Goal: Task Accomplishment & Management: Use online tool/utility

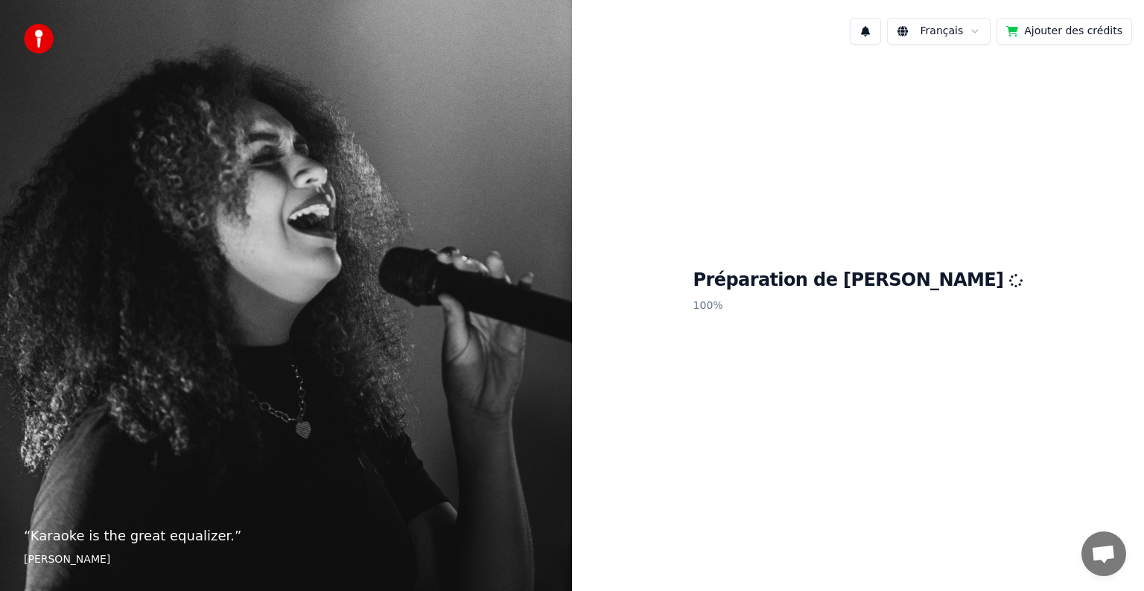
click at [1090, 30] on button "Ajouter des crédits" at bounding box center [1064, 31] width 136 height 27
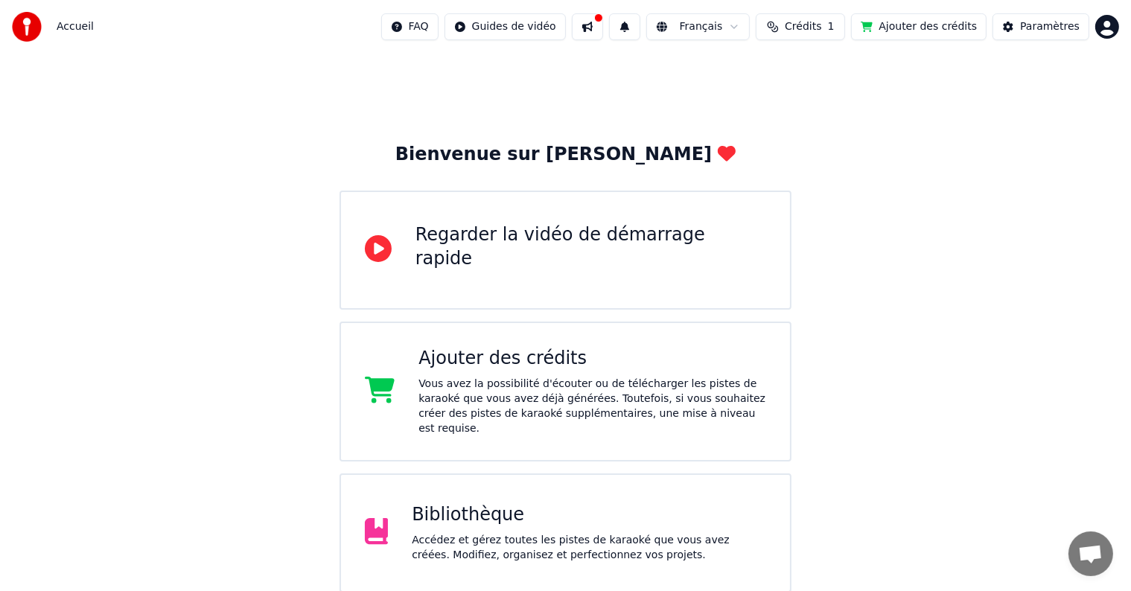
click at [586, 486] on div "Bibliothèque Accédez et gérez toutes les pistes de karaoké que vous avez créées…" at bounding box center [566, 533] width 453 height 119
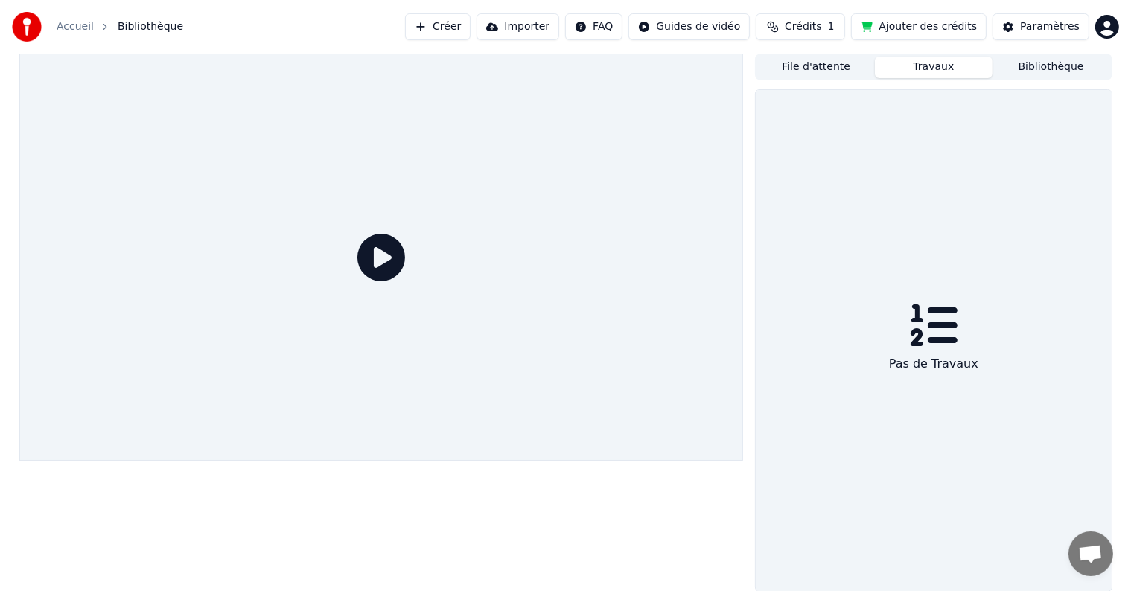
click at [905, 68] on button "Travaux" at bounding box center [934, 68] width 118 height 22
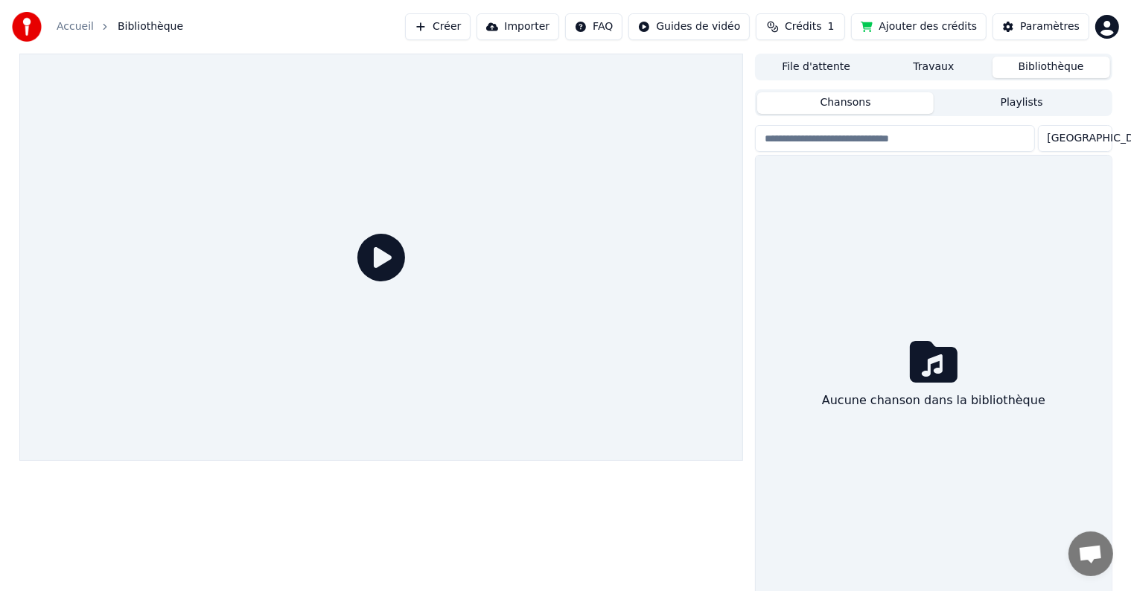
click at [1010, 60] on button "Bibliothèque" at bounding box center [1051, 68] width 118 height 22
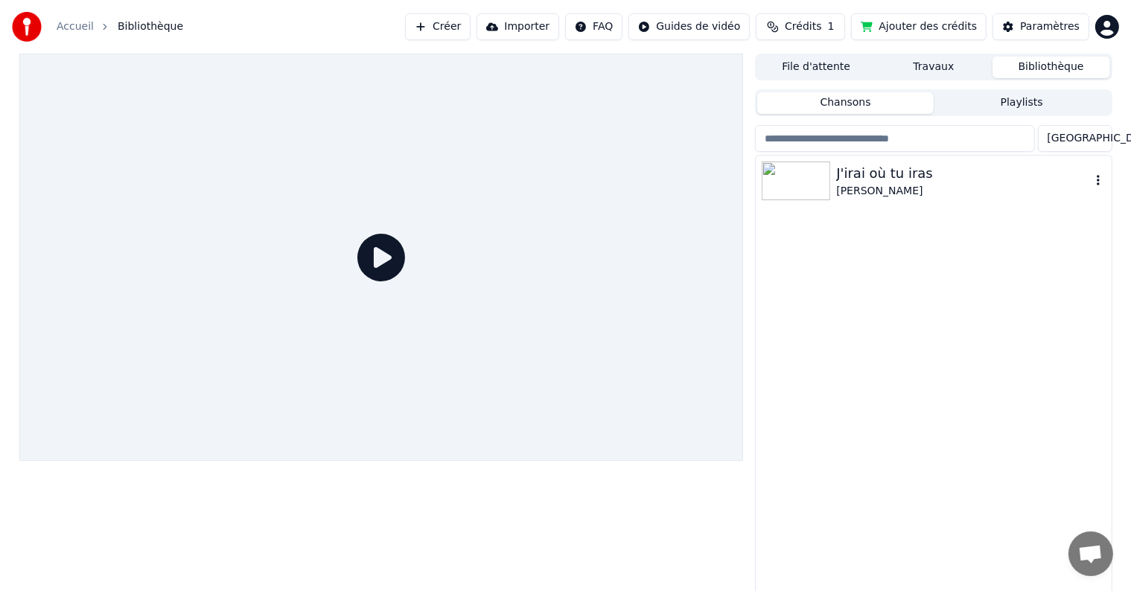
click at [865, 182] on div "J'irai où tu iras" at bounding box center [963, 173] width 254 height 21
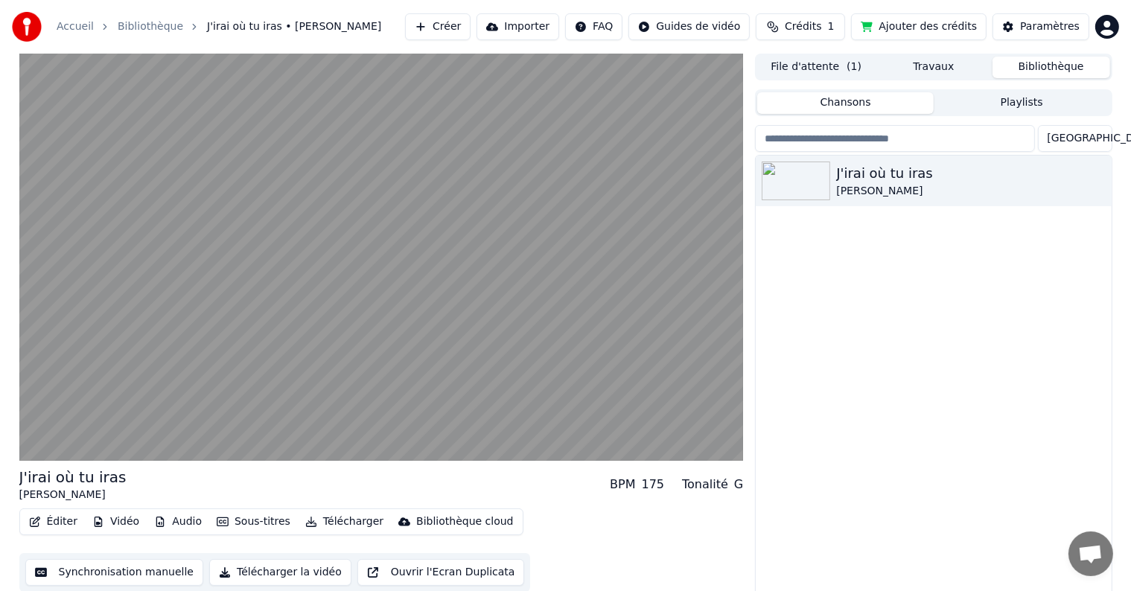
click at [1114, 33] on html "Accueil Bibliothèque J'irai où tu iras • [PERSON_NAME] Importer FAQ Guides de v…" at bounding box center [565, 295] width 1131 height 591
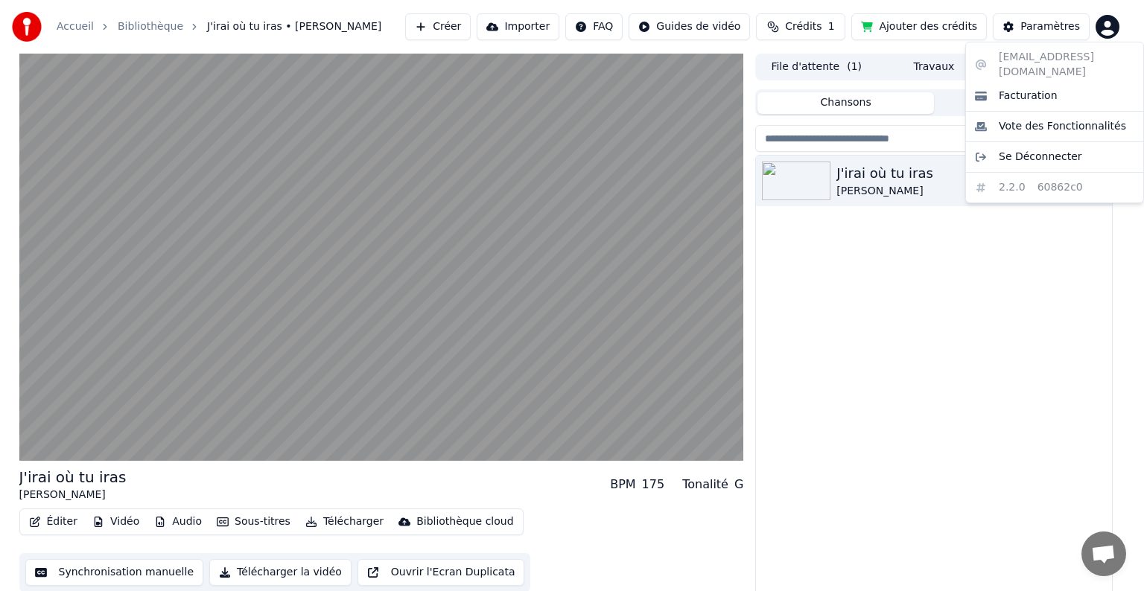
click at [1022, 299] on html "Accueil Bibliothèque J'irai où tu iras • [PERSON_NAME] Importer FAQ Guides de v…" at bounding box center [572, 295] width 1144 height 591
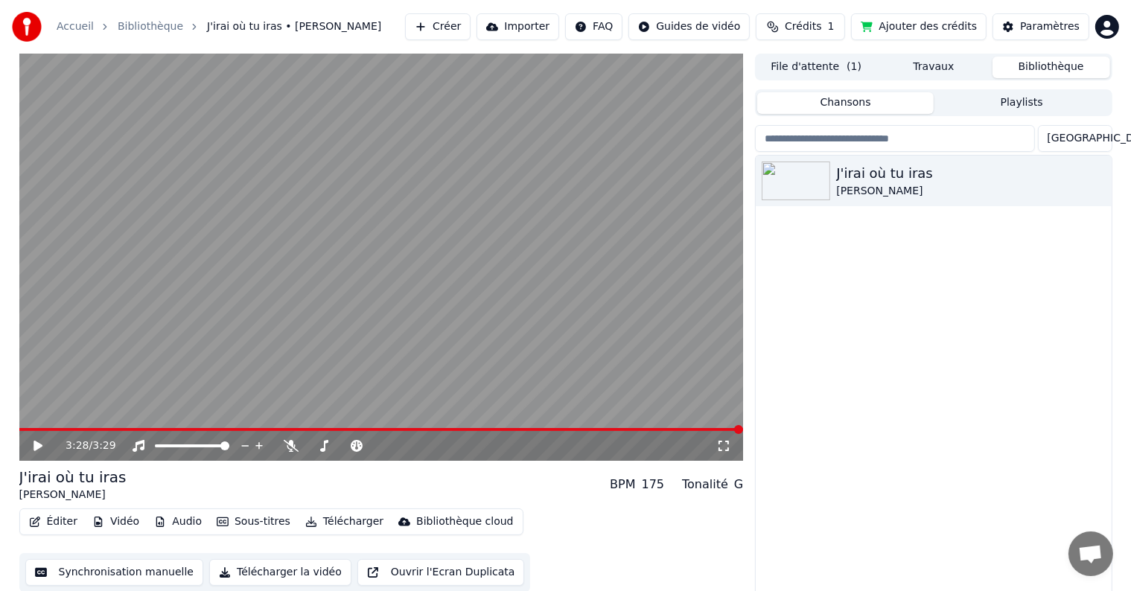
click at [68, 523] on button "Éditer" at bounding box center [53, 521] width 60 height 21
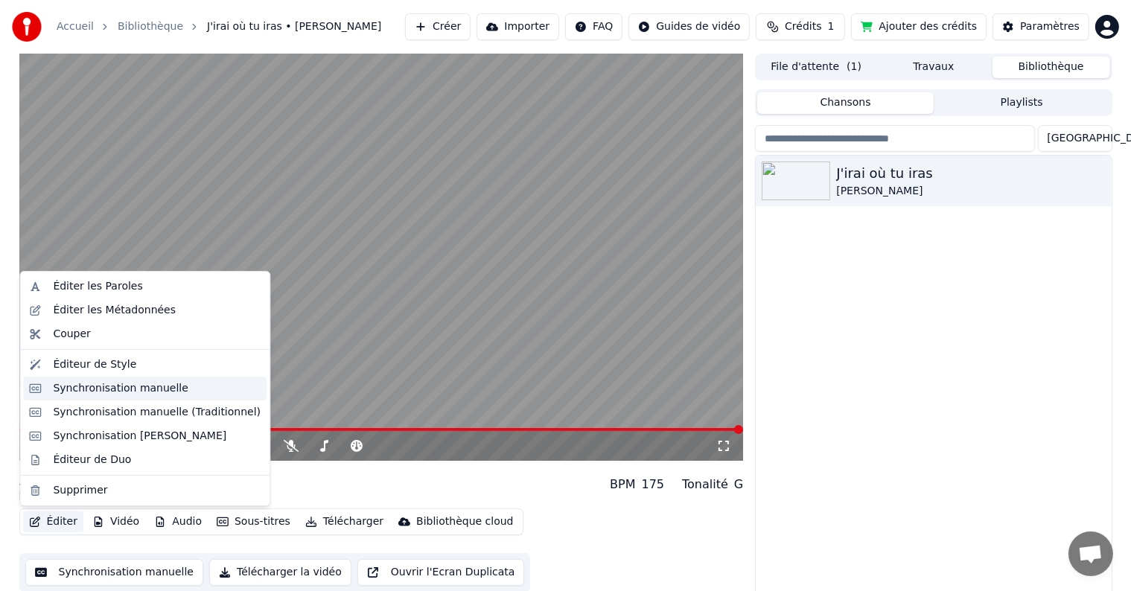
click at [109, 390] on div "Synchronisation manuelle" at bounding box center [121, 388] width 136 height 15
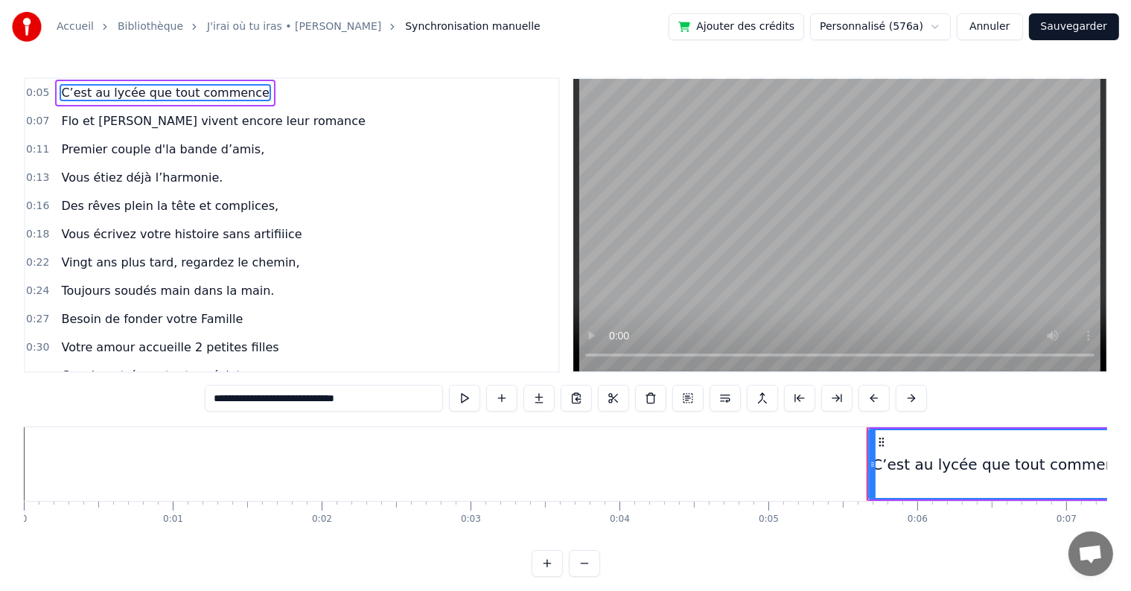
drag, startPoint x: 255, startPoint y: 94, endPoint x: 84, endPoint y: 92, distance: 170.5
click at [85, 92] on div "0:05 C’est au lycée que tout commence" at bounding box center [291, 93] width 533 height 28
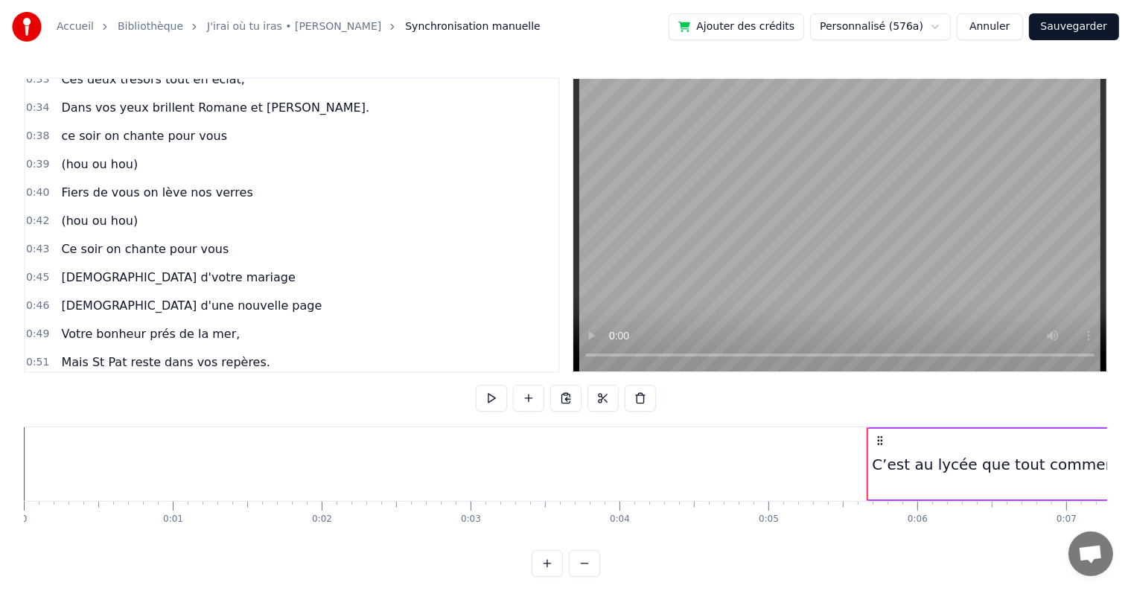
scroll to position [298, 0]
click at [258, 185] on div "0:40 Fiers de vous on lève nos verres" at bounding box center [291, 191] width 533 height 28
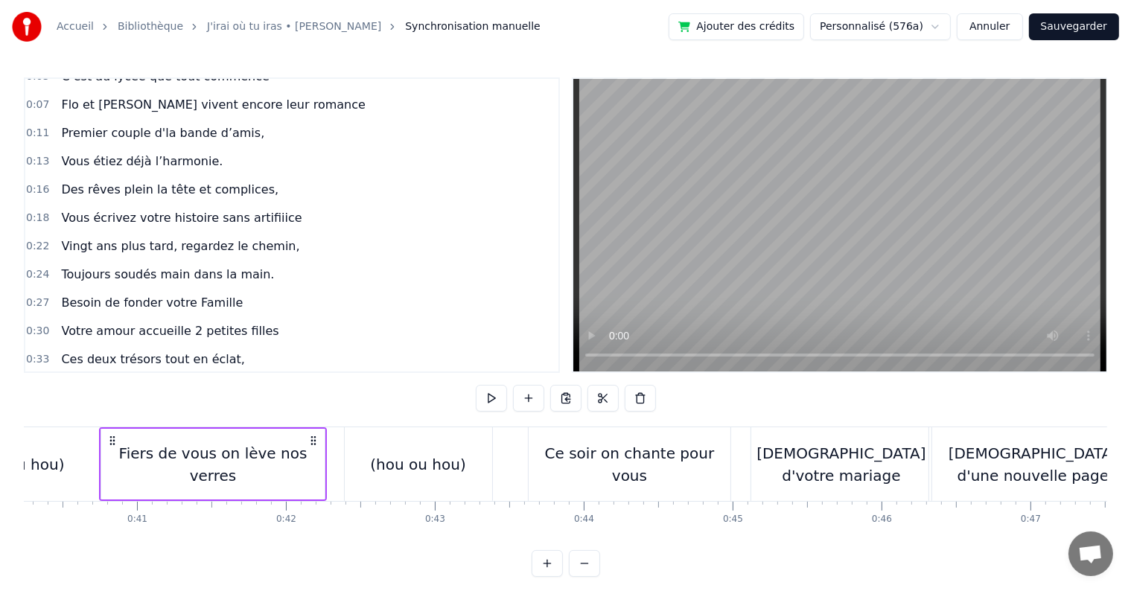
scroll to position [0, 0]
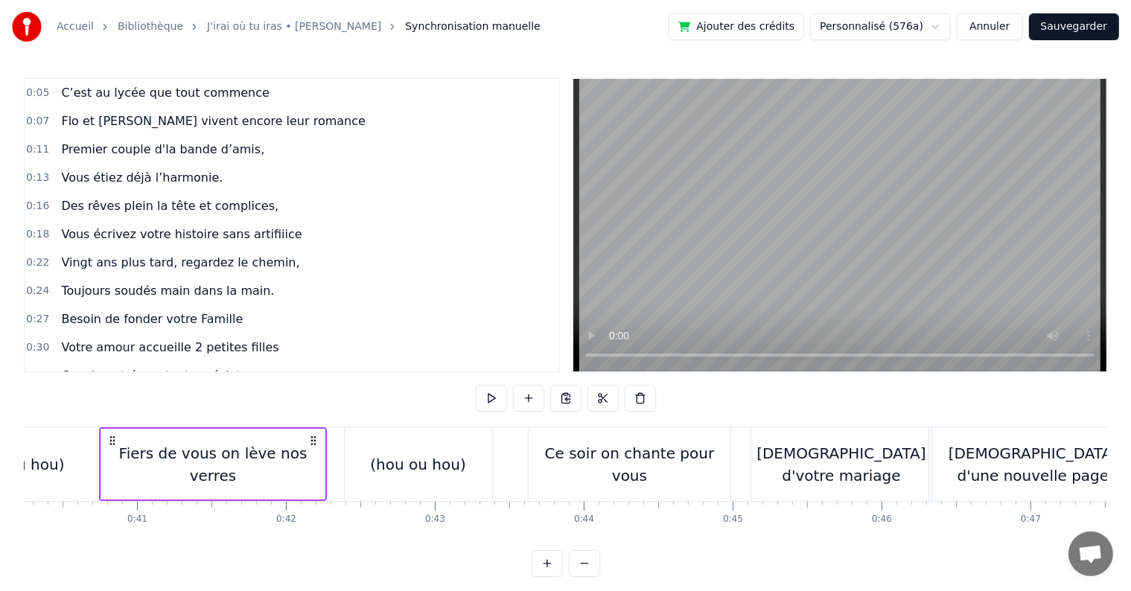
click at [275, 362] on div "0:33 Ces deux trésors tout en éclat," at bounding box center [291, 376] width 533 height 28
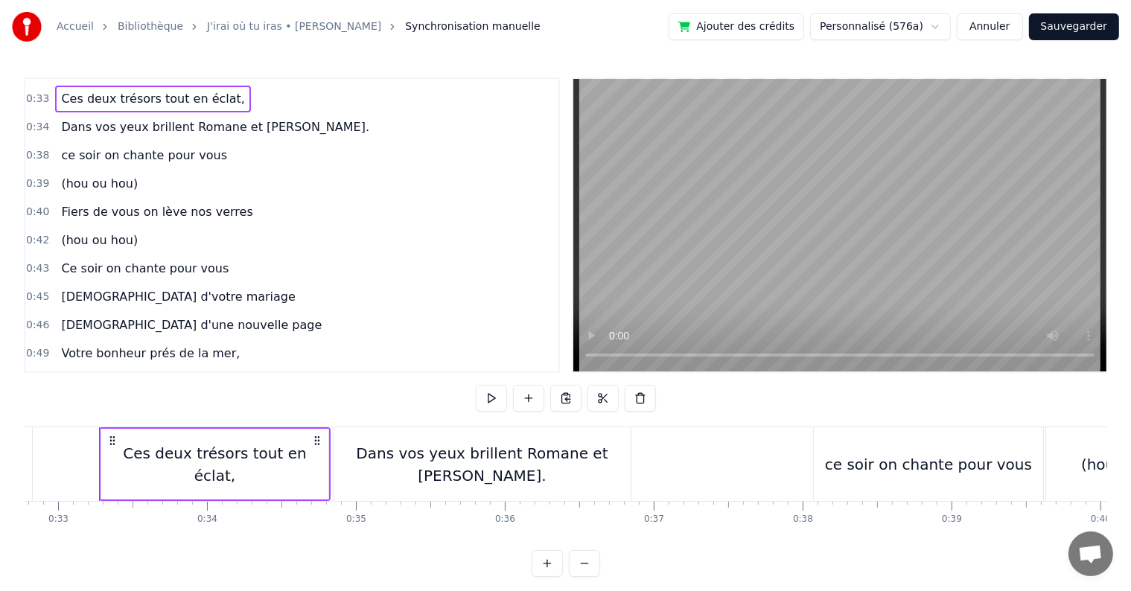
scroll to position [286, 0]
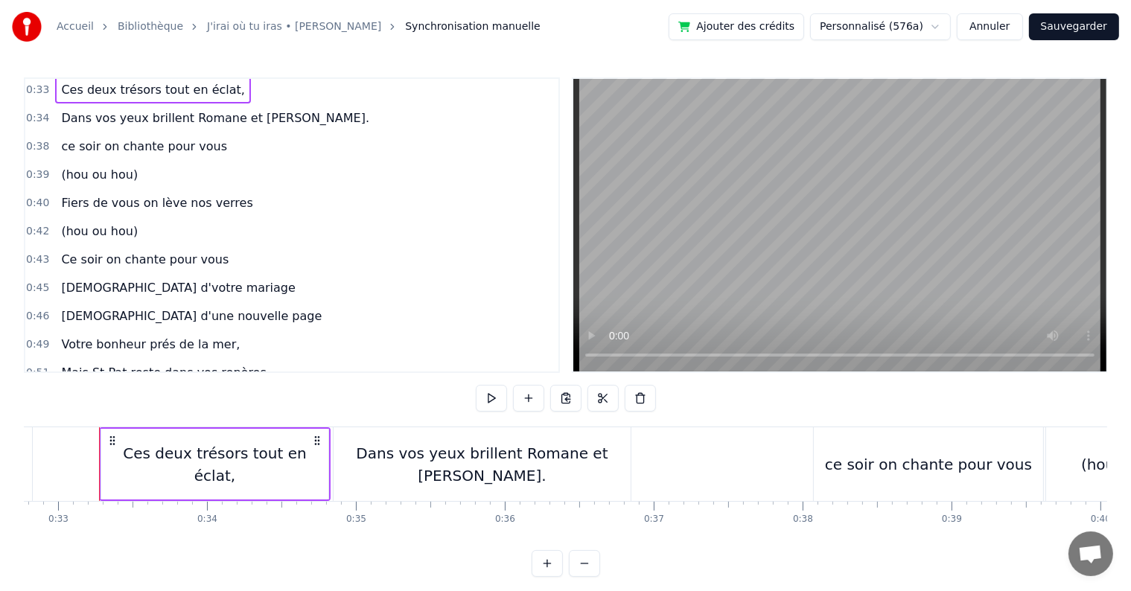
click at [266, 106] on div "0:34 Dans vos yeux brillent Romane et [PERSON_NAME]." at bounding box center [291, 118] width 533 height 28
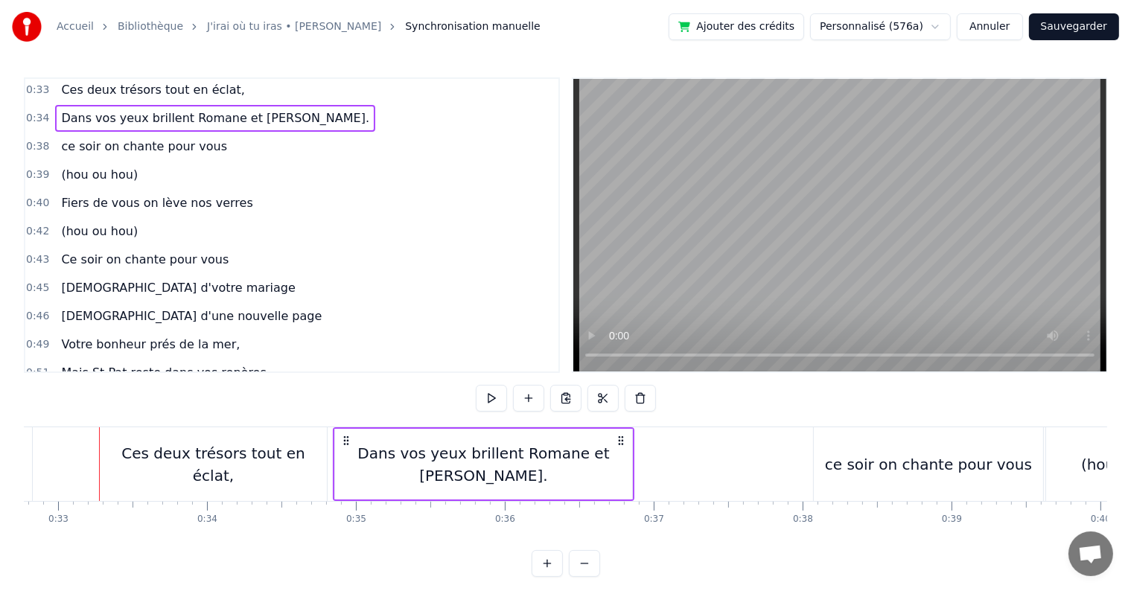
click at [258, 359] on div "0:51 Mais St Pat reste dans vos repères." at bounding box center [291, 373] width 533 height 28
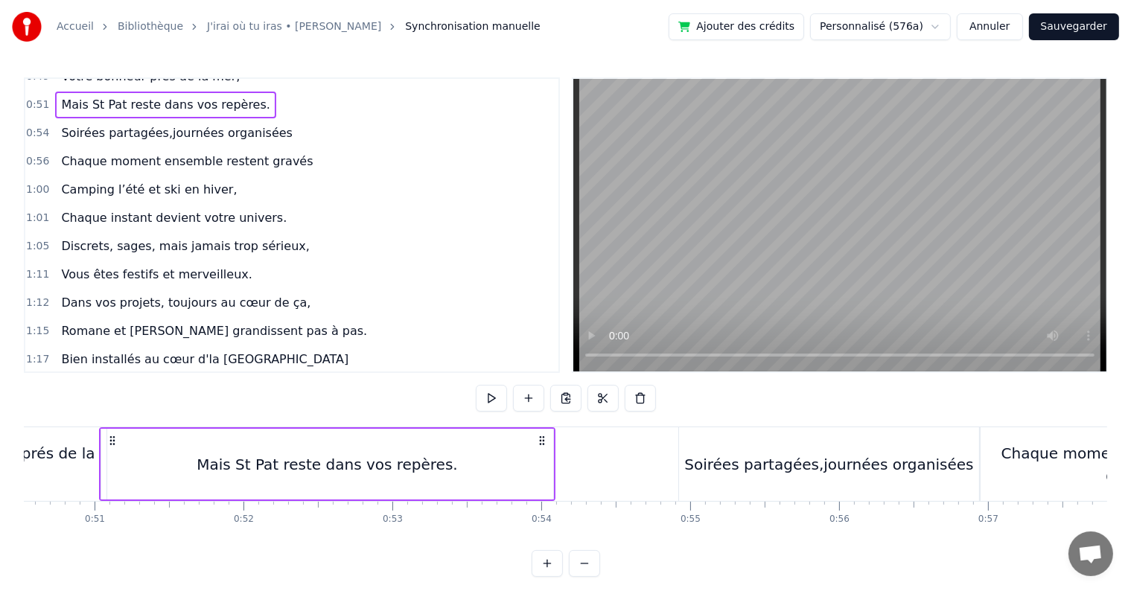
scroll to position [584, 0]
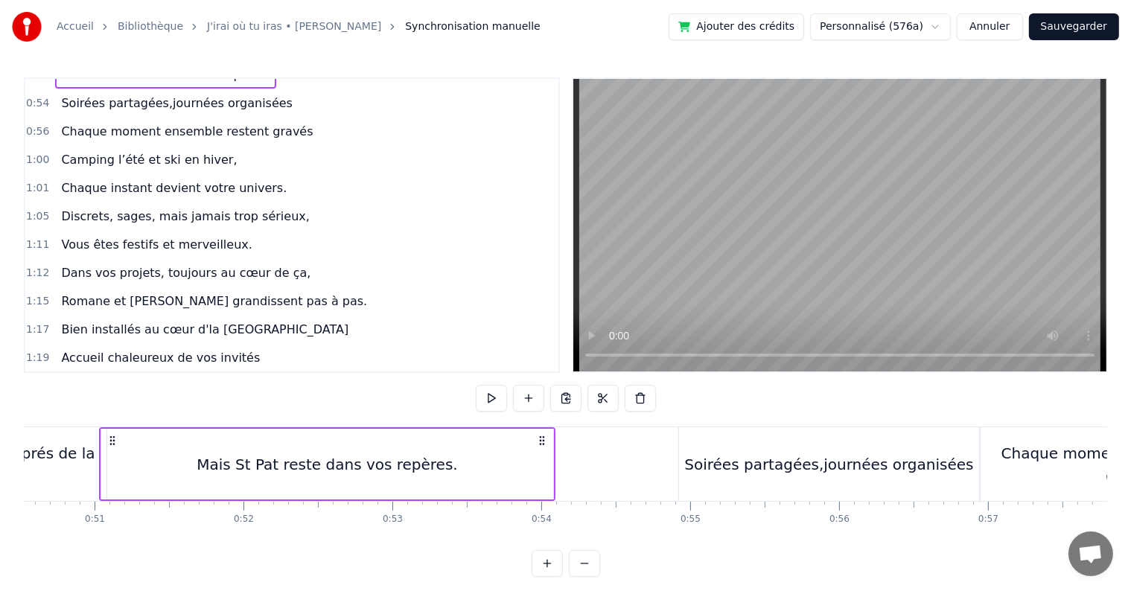
click at [262, 344] on div "1:19 Accueil chaleureux de vos invités" at bounding box center [291, 358] width 533 height 28
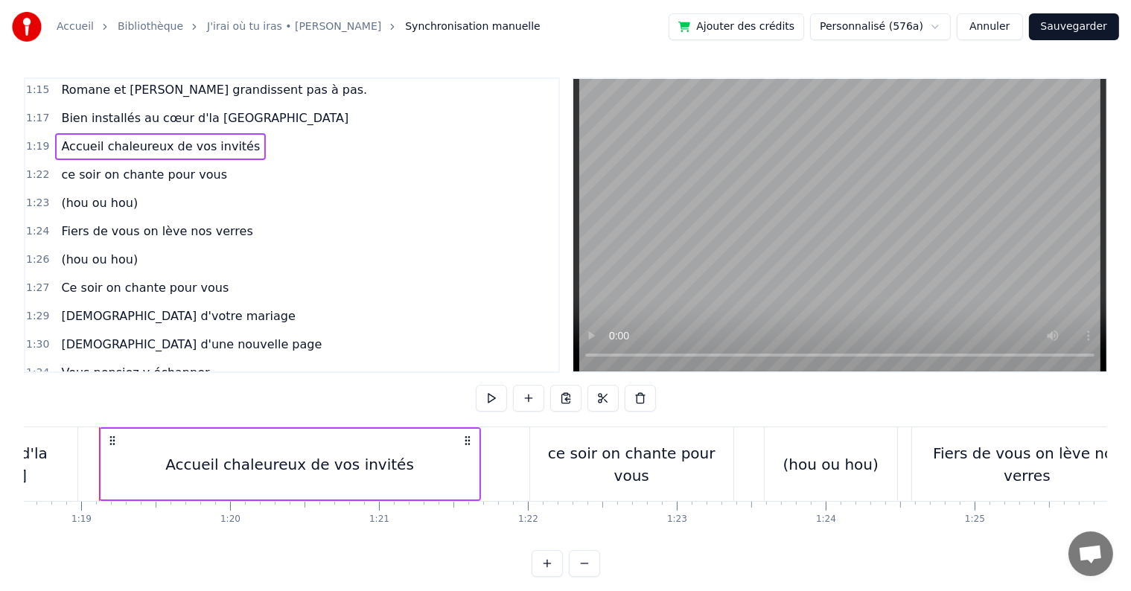
scroll to position [792, 0]
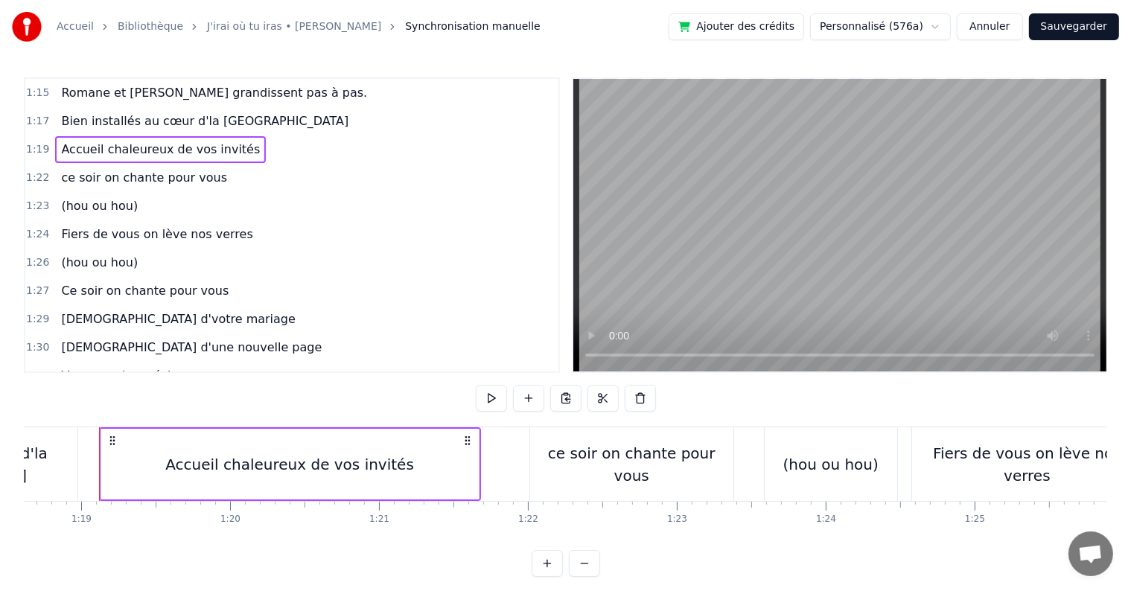
click at [203, 362] on div "1:34 Vous pensiez y échapper" at bounding box center [291, 376] width 533 height 28
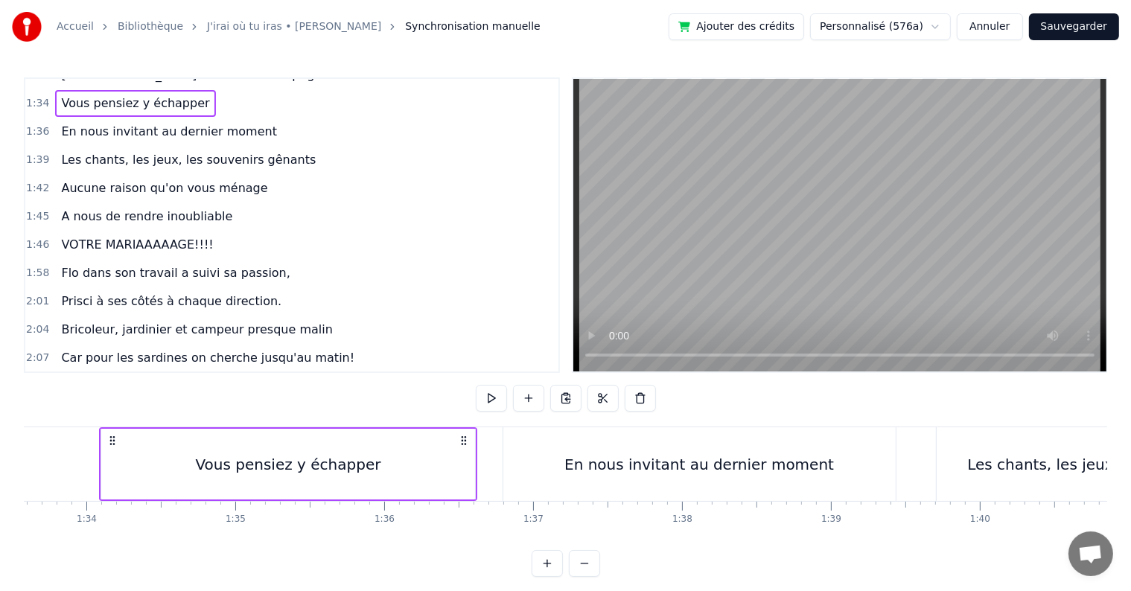
scroll to position [1036, 0]
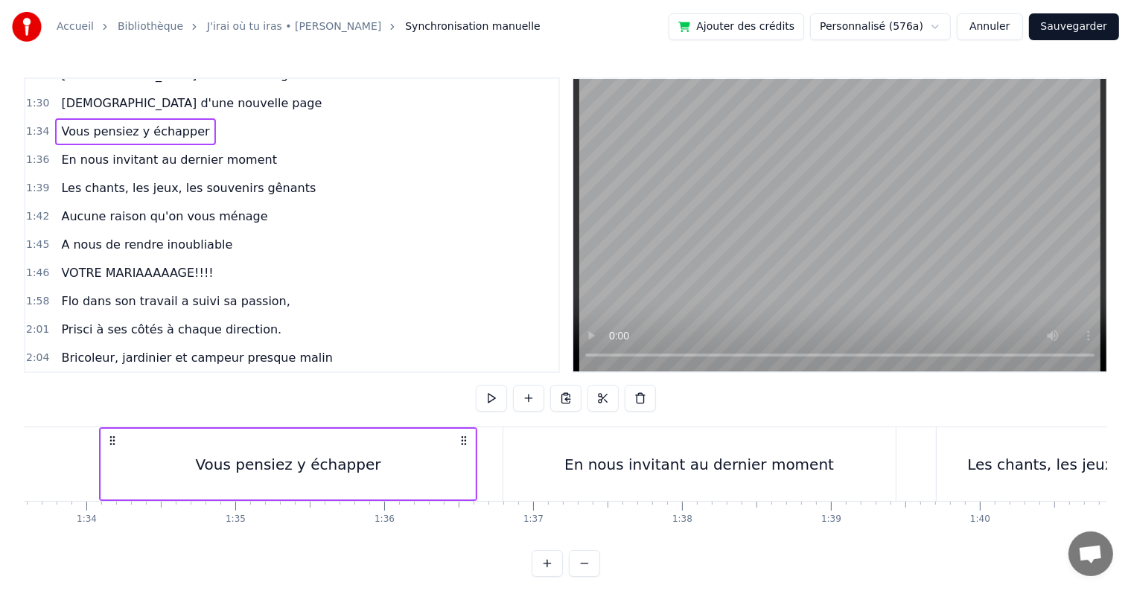
click at [245, 288] on div "Flo dans son travail a suivi sa passion," at bounding box center [175, 301] width 240 height 27
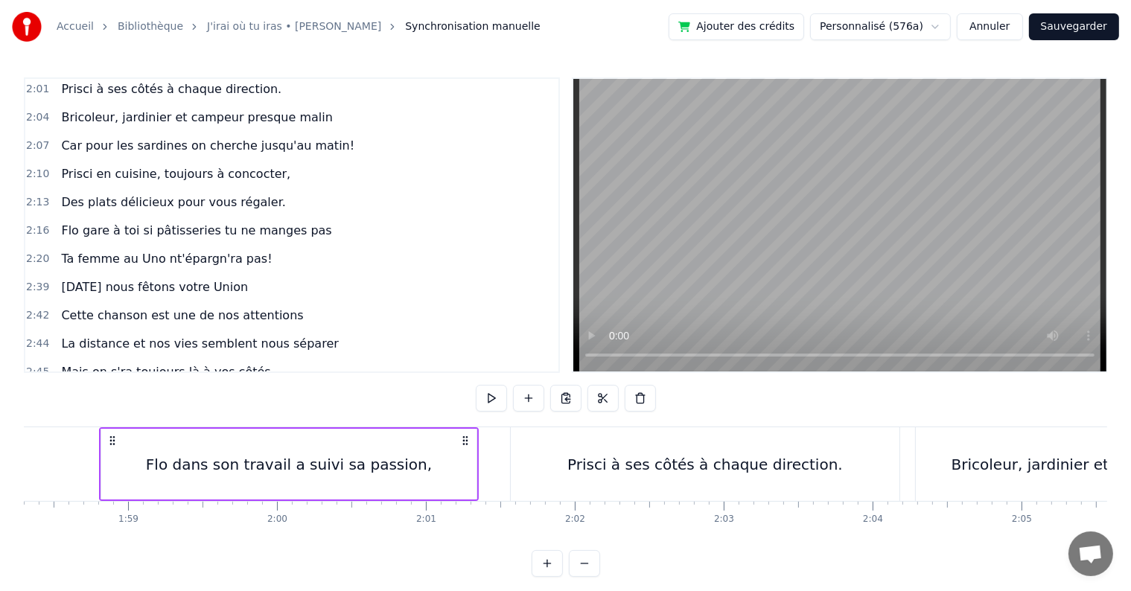
scroll to position [1306, 0]
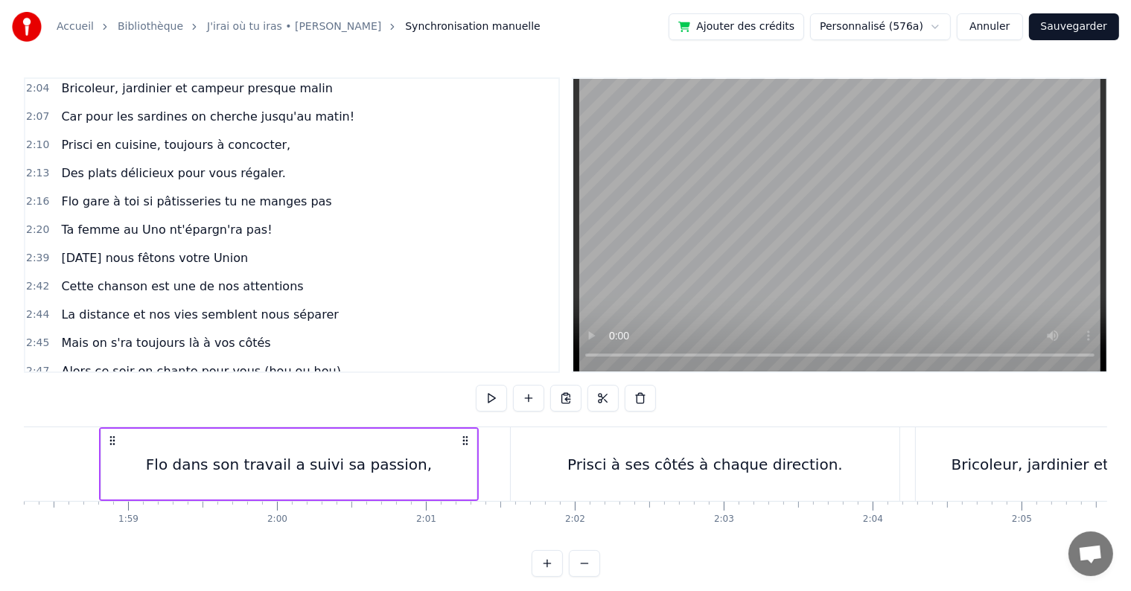
click at [286, 386] on div "2:48 Vous avez tracé le chemin (hou ou hou)" at bounding box center [291, 400] width 533 height 28
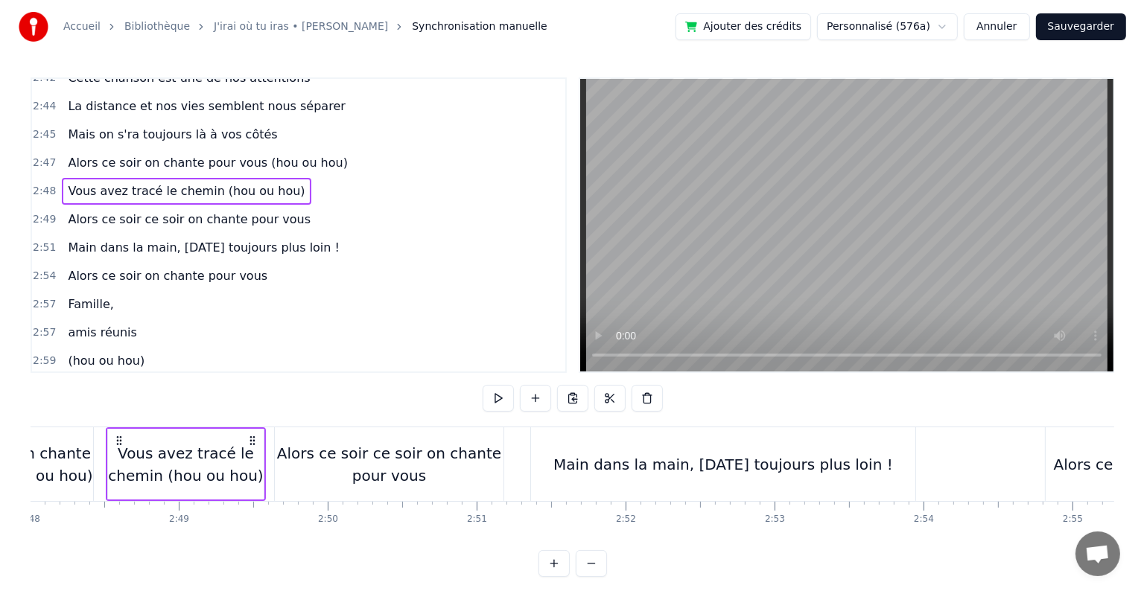
scroll to position [1543, 0]
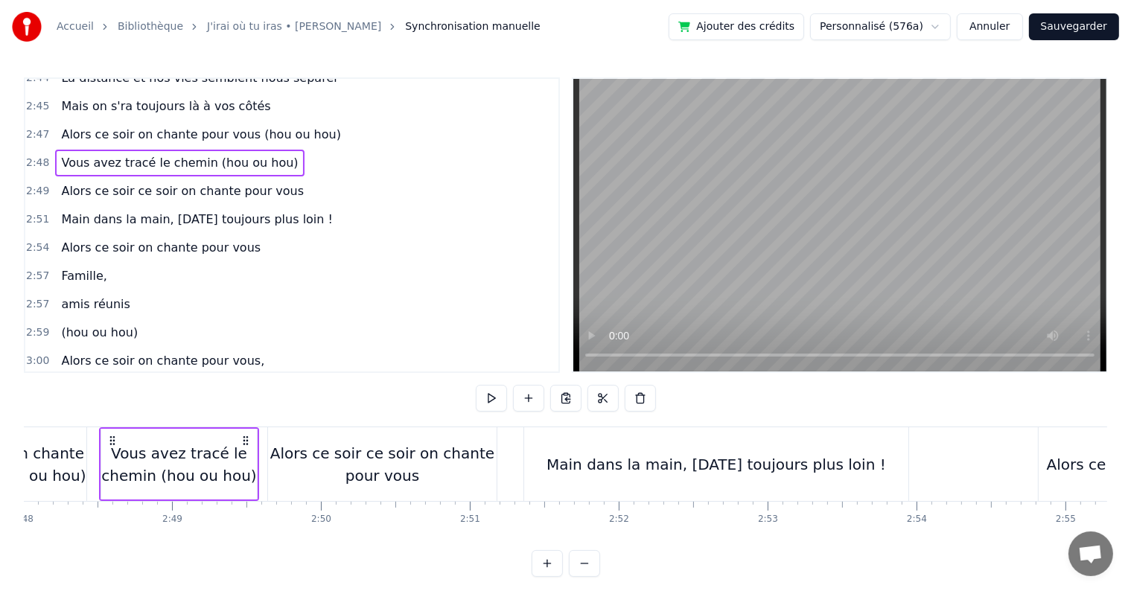
click at [924, 48] on div "Accueil Bibliothèque J'irai où tu iras • [PERSON_NAME] Synchronisation manuelle…" at bounding box center [565, 27] width 1131 height 54
click at [1016, 27] on button "Annuler" at bounding box center [990, 26] width 66 height 27
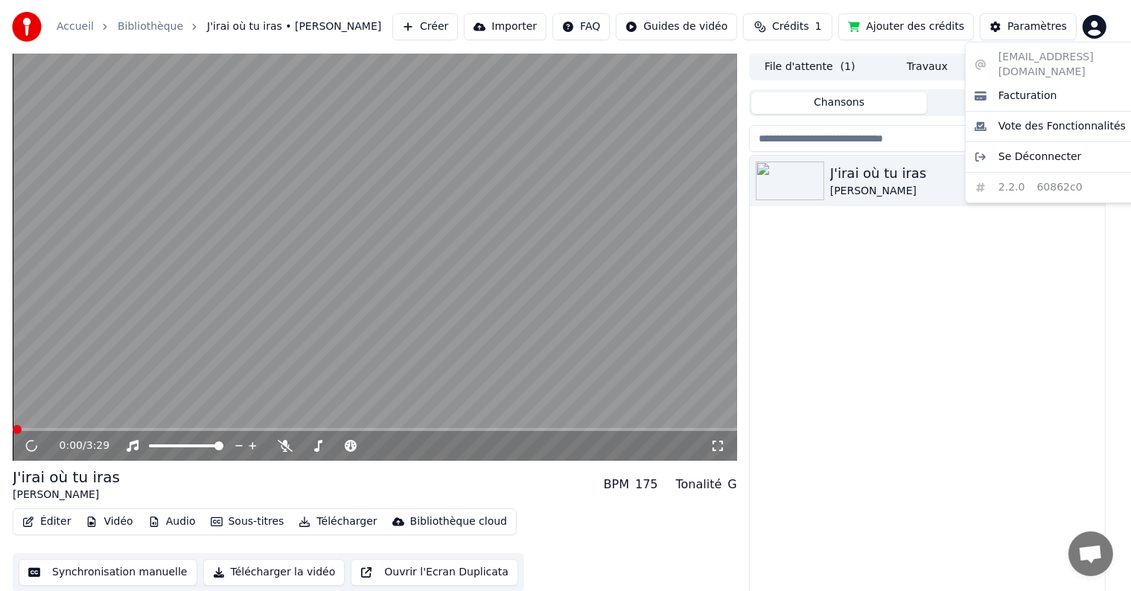
click at [1100, 27] on html "Accueil Bibliothèque J'irai où tu iras • [PERSON_NAME] Importer FAQ Guides de v…" at bounding box center [565, 295] width 1131 height 591
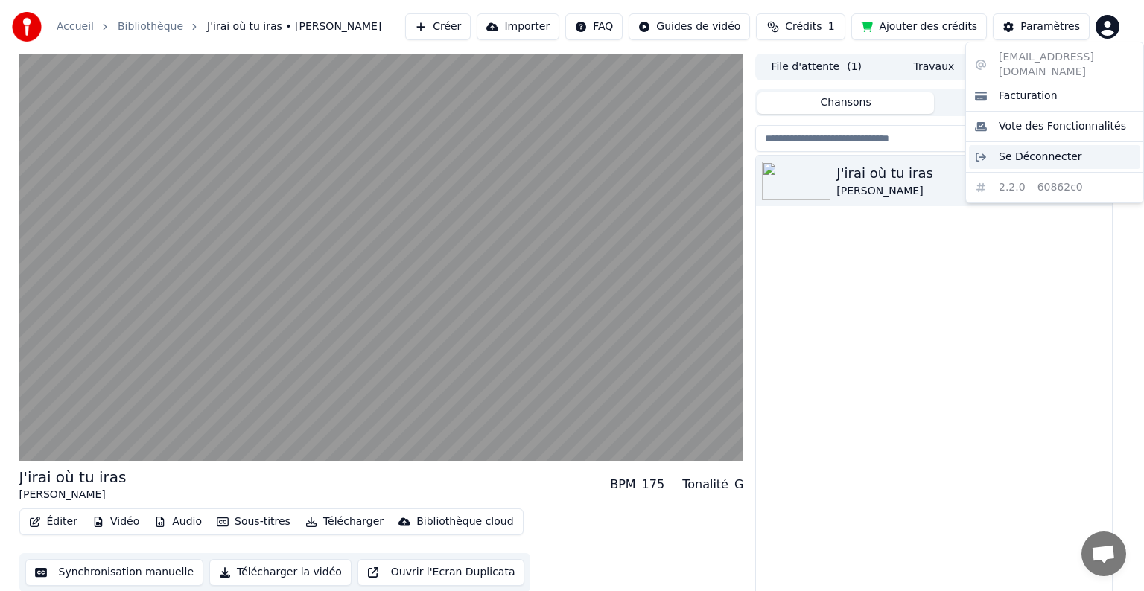
click at [1048, 150] on span "Se Déconnecter" at bounding box center [1039, 157] width 83 height 15
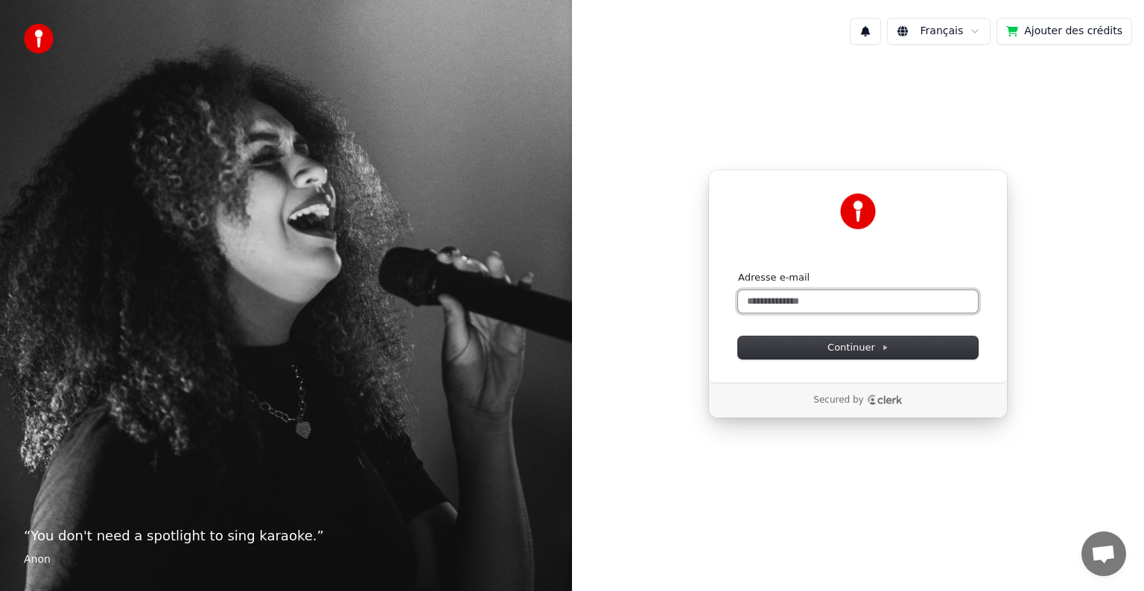
click at [840, 305] on input "Adresse e-mail" at bounding box center [858, 301] width 240 height 22
click at [828, 343] on button "Continuer" at bounding box center [858, 348] width 240 height 22
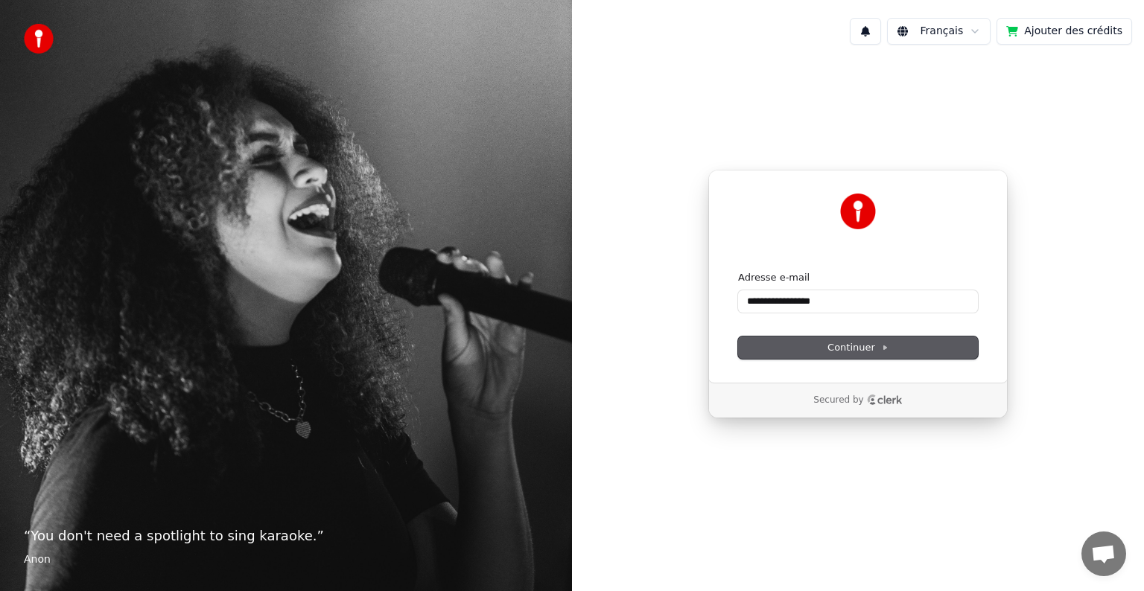
type input "**********"
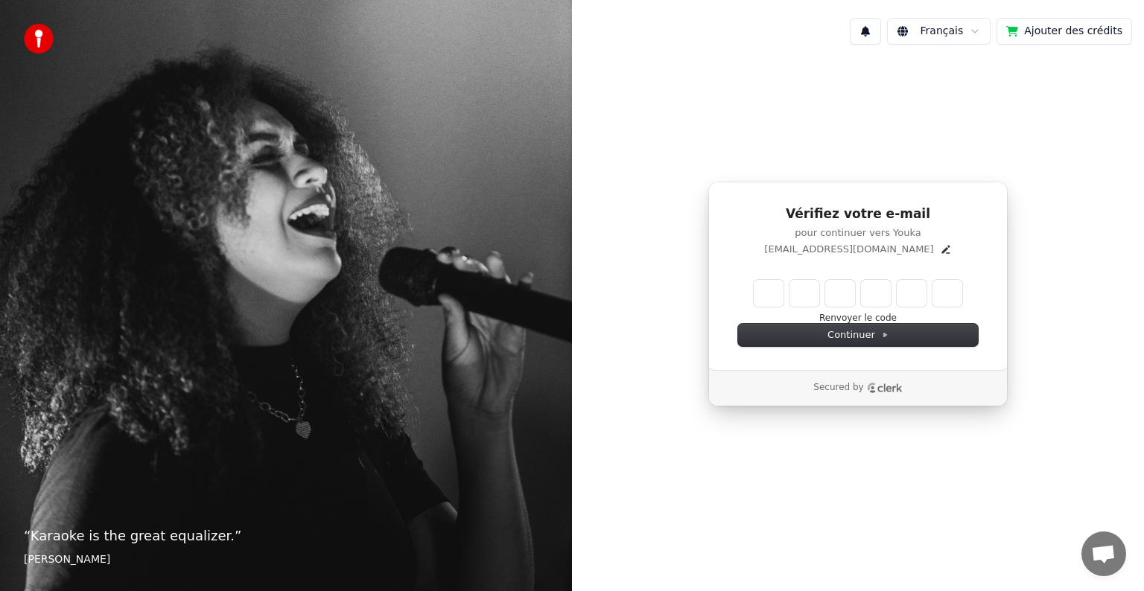
click at [769, 299] on input "Enter verification code" at bounding box center [857, 293] width 208 height 27
type input "******"
